Goal: Task Accomplishment & Management: Use online tool/utility

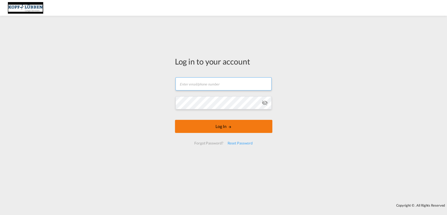
type input "[EMAIL_ADDRESS][PERSON_NAME][DOMAIN_NAME]"
click at [221, 126] on button "Log In" at bounding box center [223, 126] width 97 height 13
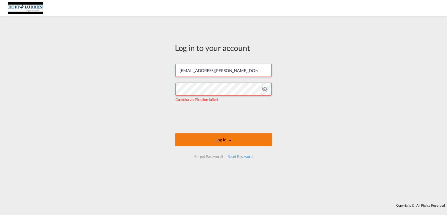
click at [220, 140] on button "Log In" at bounding box center [223, 139] width 97 height 13
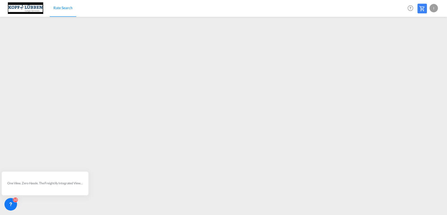
click at [435, 9] on div "I" at bounding box center [433, 8] width 8 height 8
click at [416, 40] on button "Logout" at bounding box center [427, 40] width 34 height 10
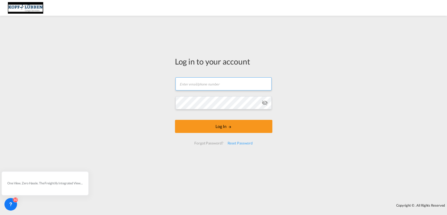
type input "[EMAIL_ADDRESS][PERSON_NAME][DOMAIN_NAME]"
